Goal: Task Accomplishment & Management: Manage account settings

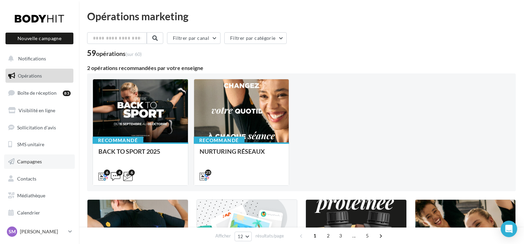
click at [39, 161] on span "Campagnes" at bounding box center [29, 162] width 25 height 6
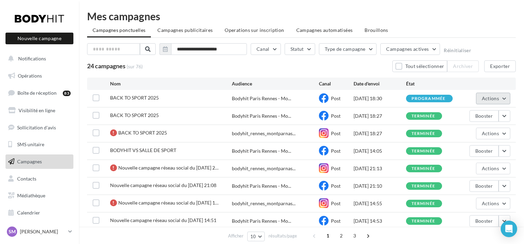
click at [495, 98] on span "Actions" at bounding box center [490, 98] width 17 height 6
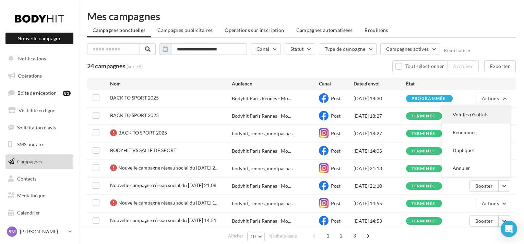
click at [496, 112] on button "Voir les résultats" at bounding box center [476, 115] width 69 height 18
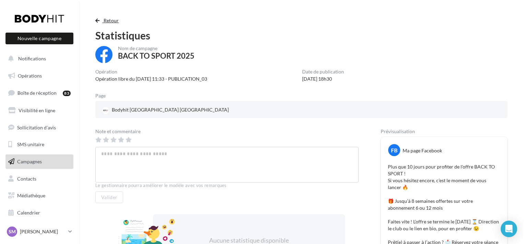
click at [102, 23] on button "Retour" at bounding box center [108, 20] width 26 height 8
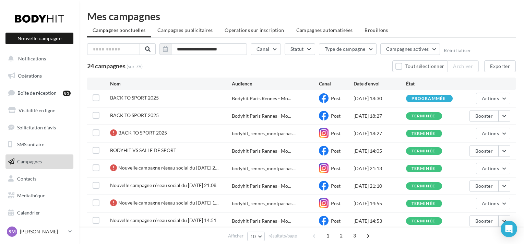
click at [221, 94] on div "BACK TO SPORT 2025" at bounding box center [171, 98] width 122 height 9
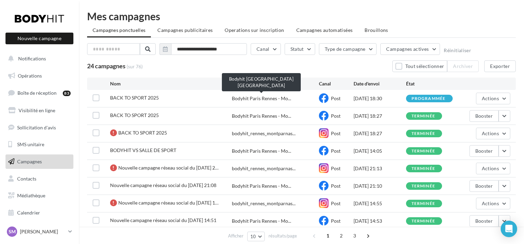
click at [242, 98] on span "Bodyhit Paris Rennes - Mo..." at bounding box center [261, 98] width 59 height 7
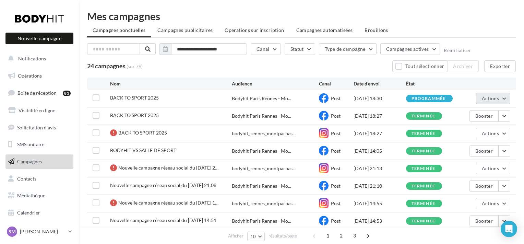
click at [497, 95] on button "Actions" at bounding box center [493, 99] width 34 height 12
click at [226, 61] on div "24 campagnes (sur 76) Tout sélectionner Archiver Exporter" at bounding box center [301, 66] width 429 height 12
click at [491, 99] on span "Actions" at bounding box center [490, 98] width 17 height 6
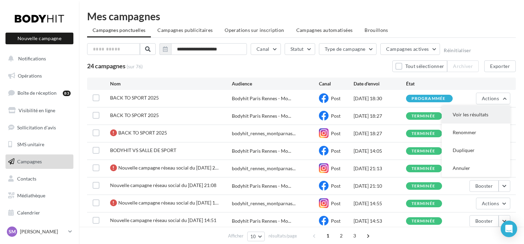
click at [491, 111] on button "Voir les résultats" at bounding box center [476, 115] width 69 height 18
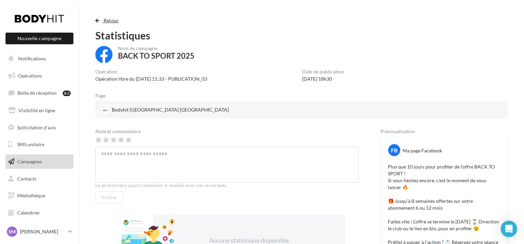
click at [100, 22] on button "Retour" at bounding box center [108, 20] width 26 height 8
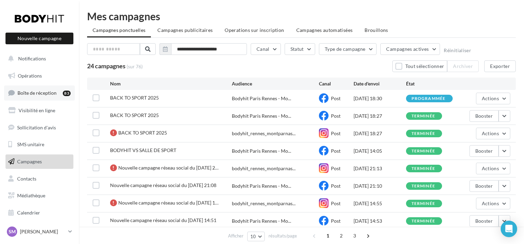
click at [35, 91] on span "Boîte de réception" at bounding box center [36, 93] width 39 height 6
click at [506, 100] on button "button" at bounding box center [505, 99] width 12 height 12
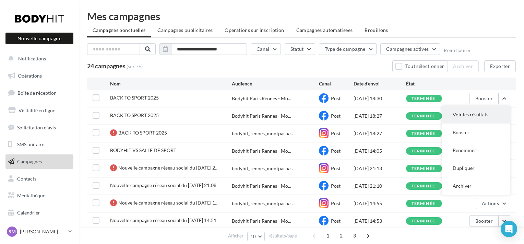
click at [487, 119] on button "Voir les résultats" at bounding box center [476, 115] width 69 height 18
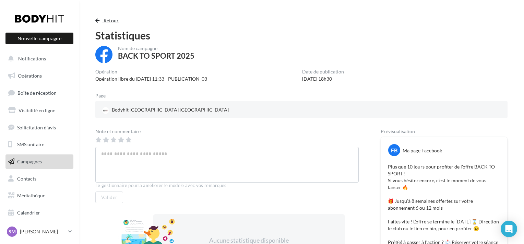
click at [112, 21] on span "Retour" at bounding box center [111, 20] width 15 height 6
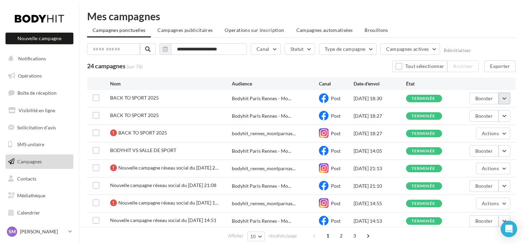
click at [502, 104] on button "button" at bounding box center [505, 99] width 12 height 12
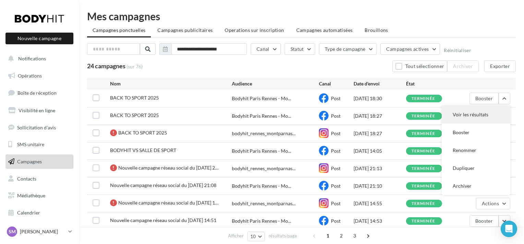
click at [483, 114] on button "Voir les résultats" at bounding box center [476, 115] width 69 height 18
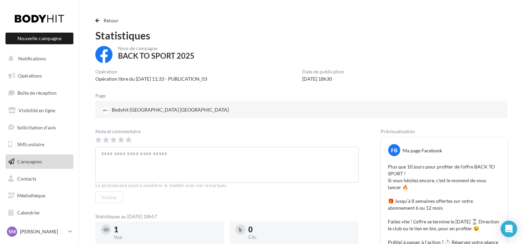
click at [45, 159] on link "Campagnes" at bounding box center [39, 161] width 71 height 14
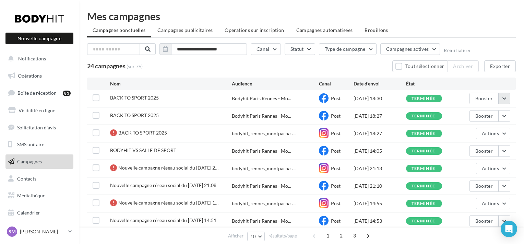
click at [502, 96] on button "button" at bounding box center [505, 99] width 12 height 12
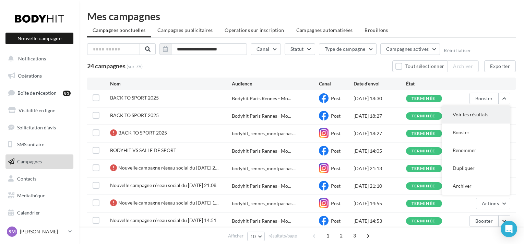
click at [488, 114] on button "Voir les résultats" at bounding box center [476, 115] width 69 height 18
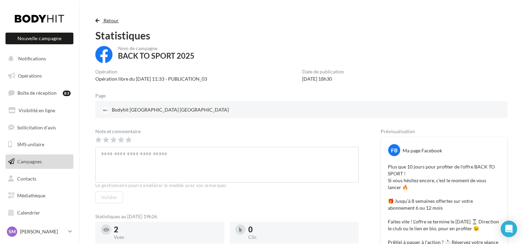
click at [114, 21] on span "Retour" at bounding box center [111, 20] width 15 height 6
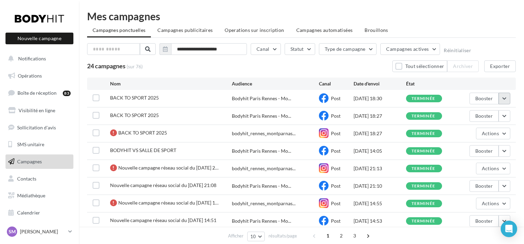
click at [500, 98] on button "button" at bounding box center [505, 99] width 12 height 12
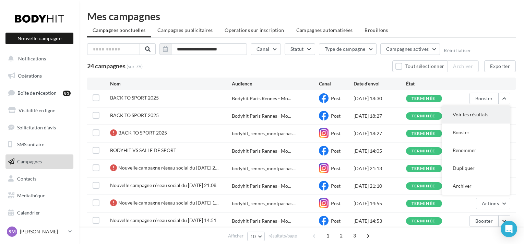
click at [473, 117] on button "Voir les résultats" at bounding box center [476, 115] width 69 height 18
